Goal: Transaction & Acquisition: Purchase product/service

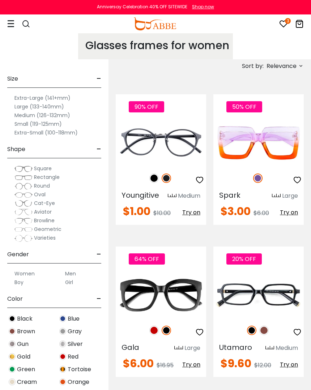
click at [295, 68] on span "Relevance" at bounding box center [281, 66] width 30 height 13
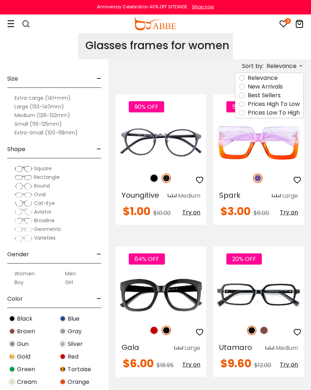
click at [247, 114] on label "Prices Low To High" at bounding box center [273, 112] width 52 height 9
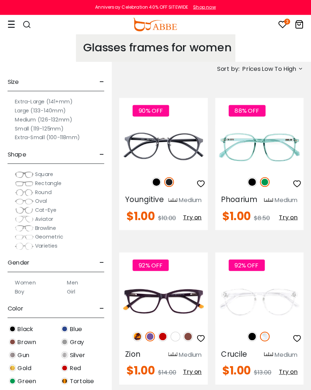
scroll to position [1, 0]
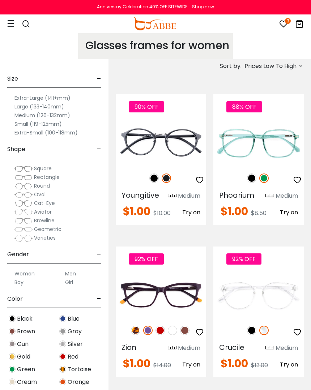
click at [253, 177] on img at bounding box center [251, 177] width 9 height 9
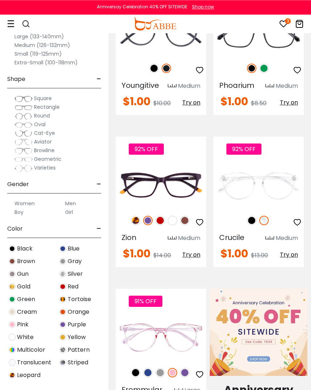
scroll to position [111, 0]
click at [249, 227] on div "92% OFF" at bounding box center [258, 220] width 90 height 15
click at [252, 225] on img at bounding box center [251, 220] width 9 height 9
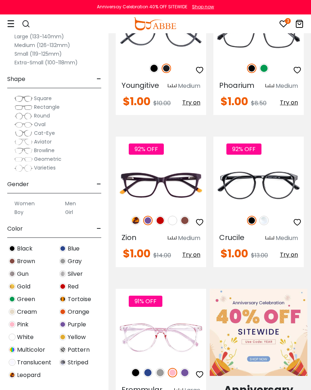
click at [0, 0] on img at bounding box center [0, 0] width 0 height 0
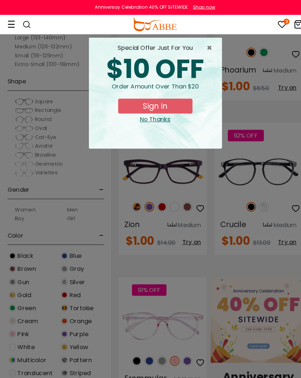
scroll to position [127, 0]
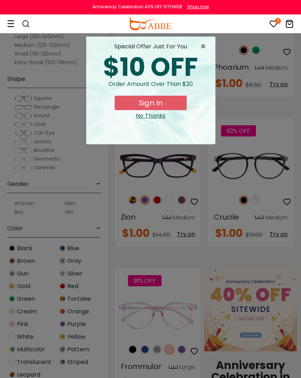
click at [199, 51] on div "special offer just for you" at bounding box center [151, 46] width 118 height 9
click at [201, 45] on span "×" at bounding box center [205, 46] width 9 height 9
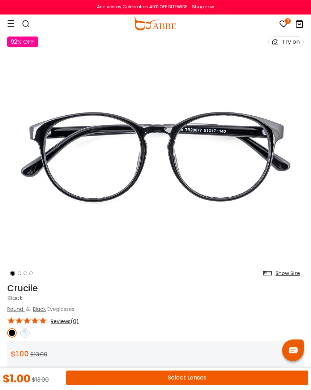
scroll to position [9, 0]
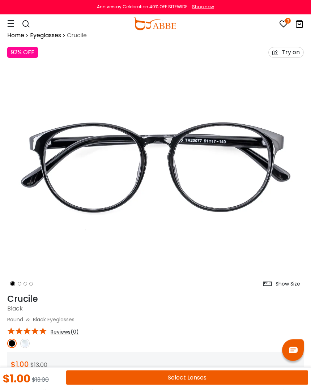
click at [291, 49] on div "Try on" at bounding box center [290, 52] width 18 height 10
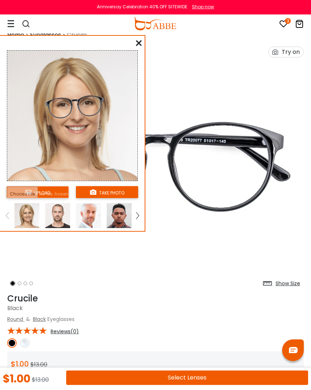
click at [139, 217] on img at bounding box center [137, 215] width 3 height 6
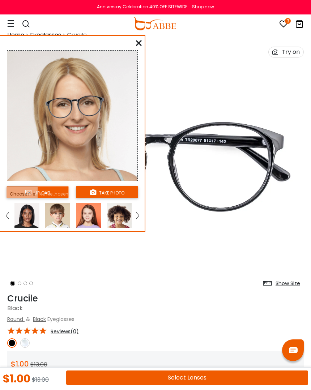
click at [23, 222] on img at bounding box center [26, 215] width 25 height 25
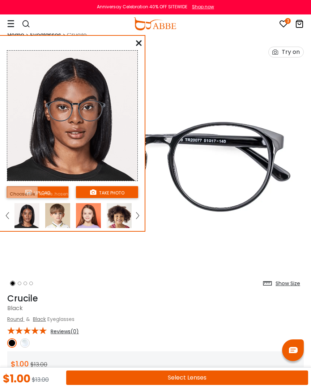
click at [136, 45] on icon at bounding box center [139, 43] width 6 height 6
